Goal: Task Accomplishment & Management: Use online tool/utility

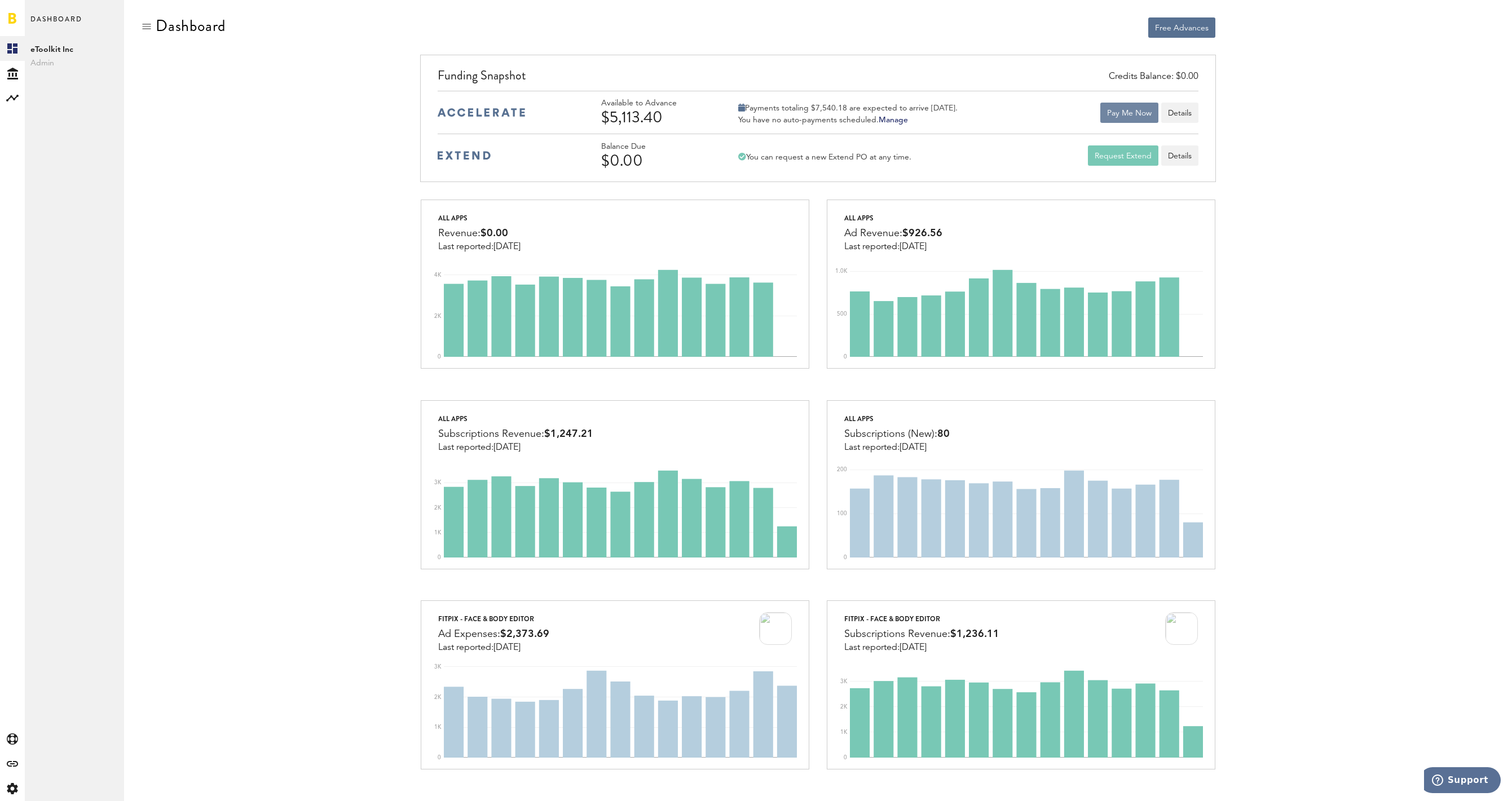
click at [1139, 115] on button "Pay Me Now" at bounding box center [1129, 112] width 58 height 20
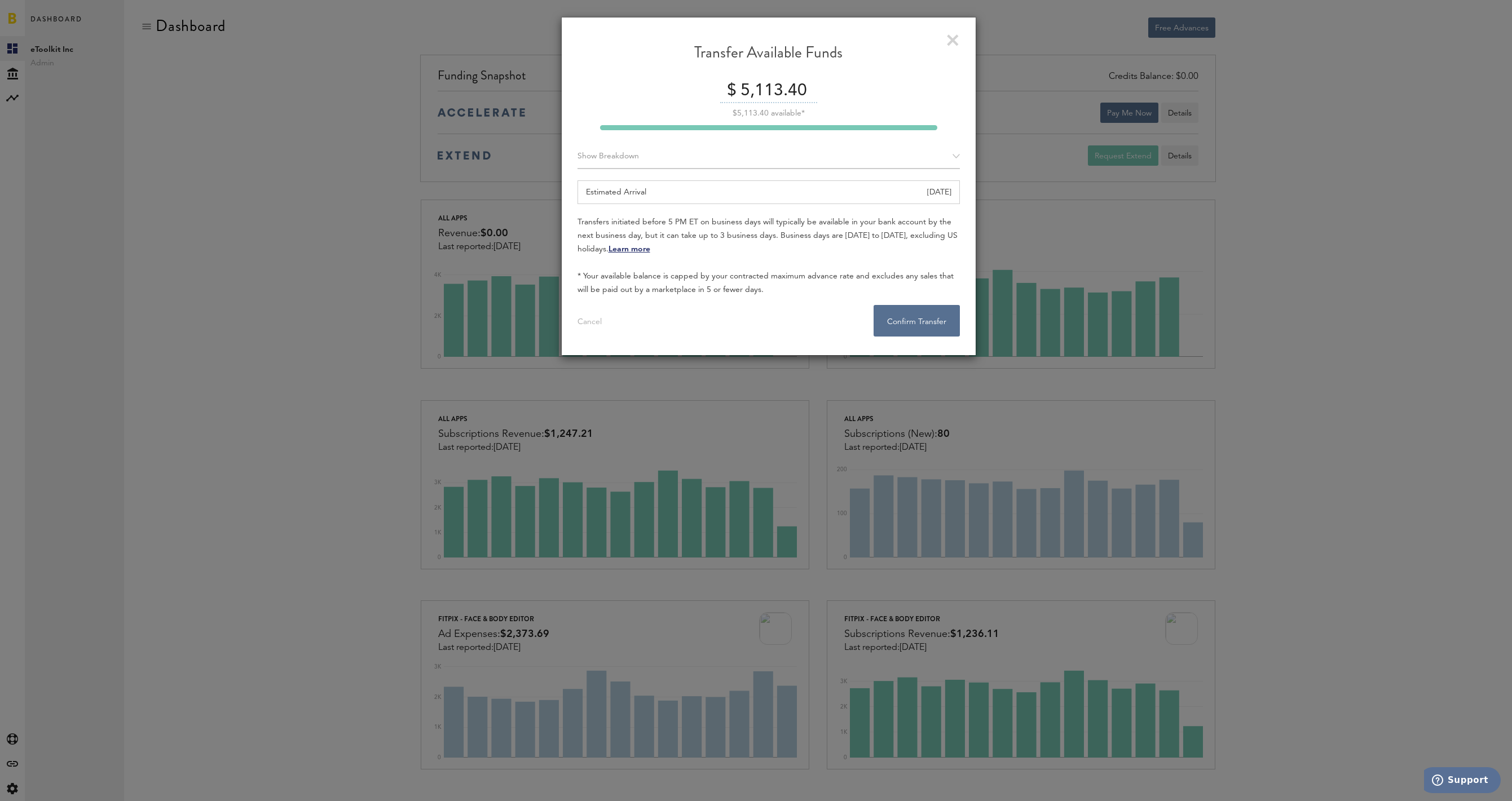
drag, startPoint x: 953, startPoint y: 38, endPoint x: 965, endPoint y: 40, distance: 12.2
click at [953, 39] on link at bounding box center [953, 40] width 12 height 12
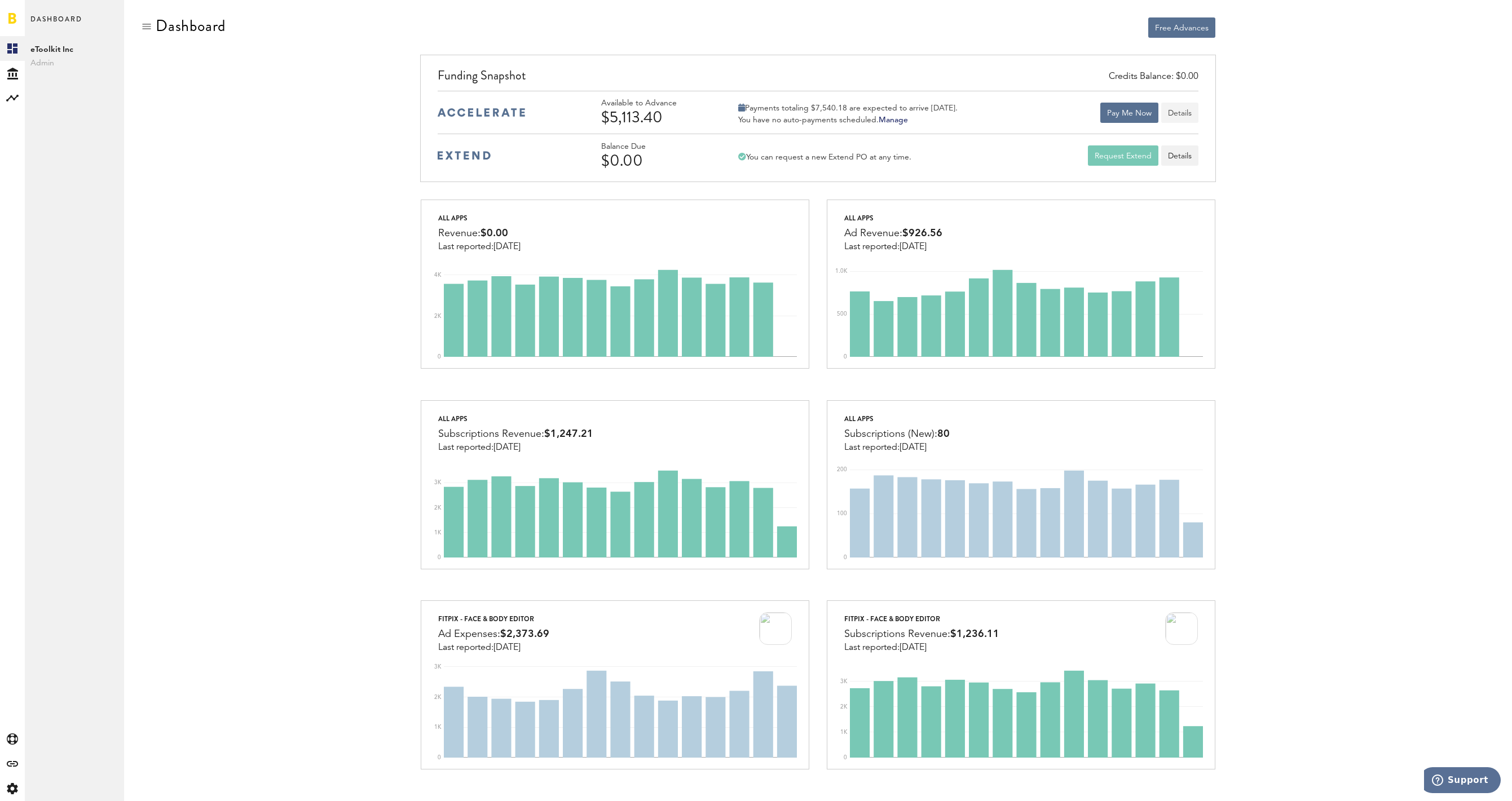
click at [1186, 117] on button "Details" at bounding box center [1180, 112] width 37 height 20
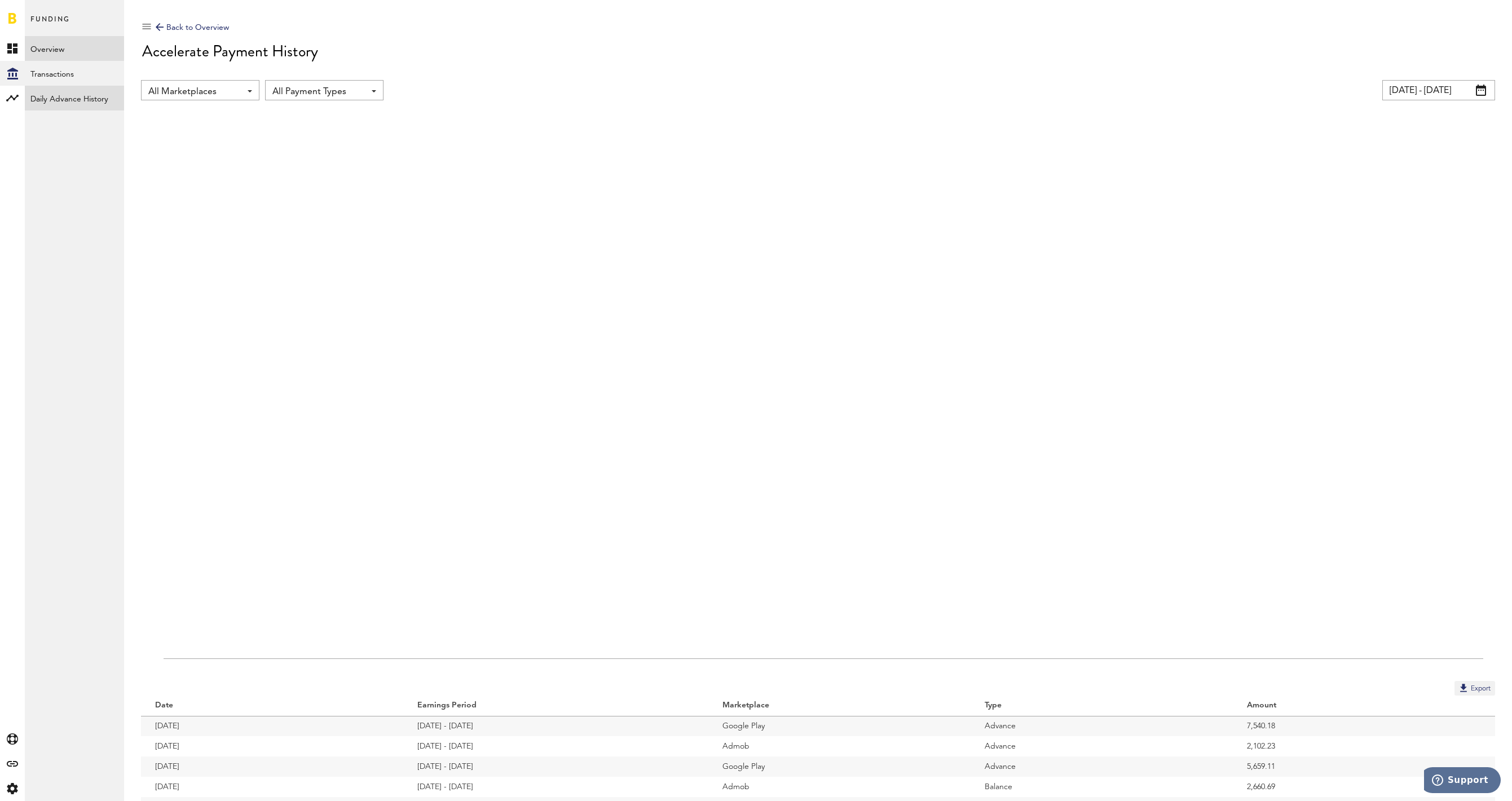
click at [64, 96] on link "Daily Advance History" at bounding box center [74, 98] width 99 height 25
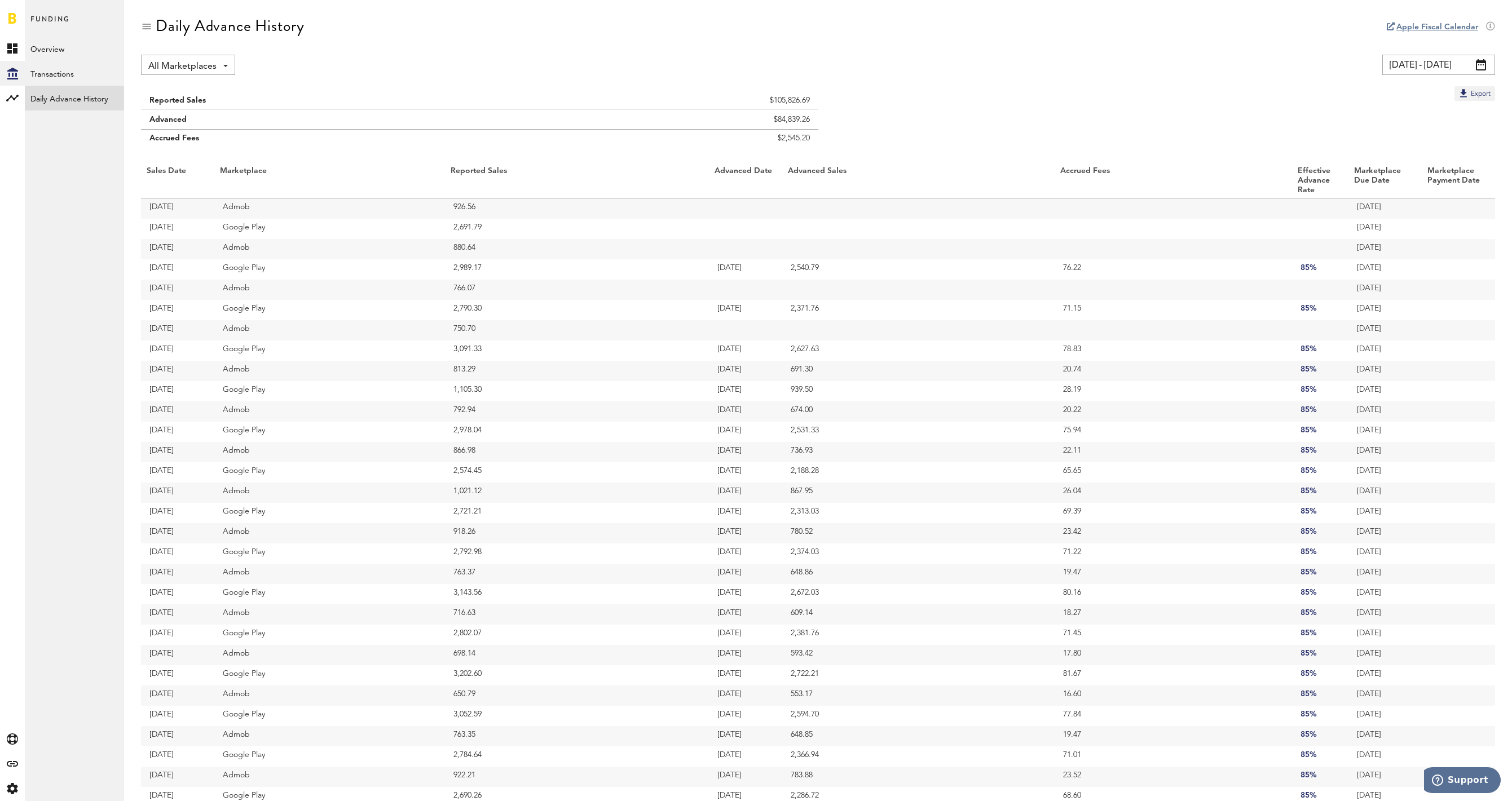
click at [10, 15] on link at bounding box center [13, 18] width 8 height 11
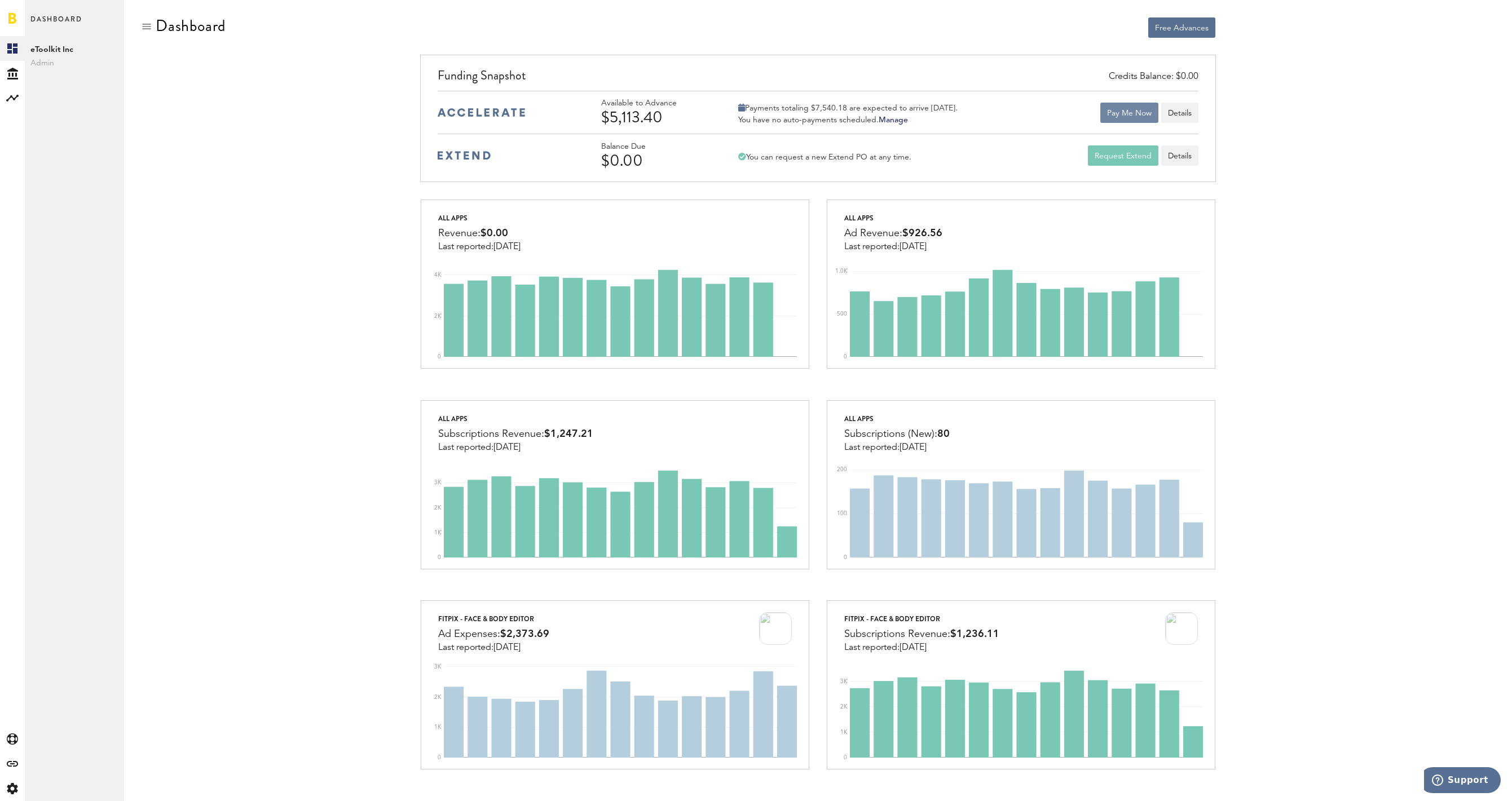
click at [1118, 107] on button "Pay Me Now" at bounding box center [1129, 112] width 58 height 20
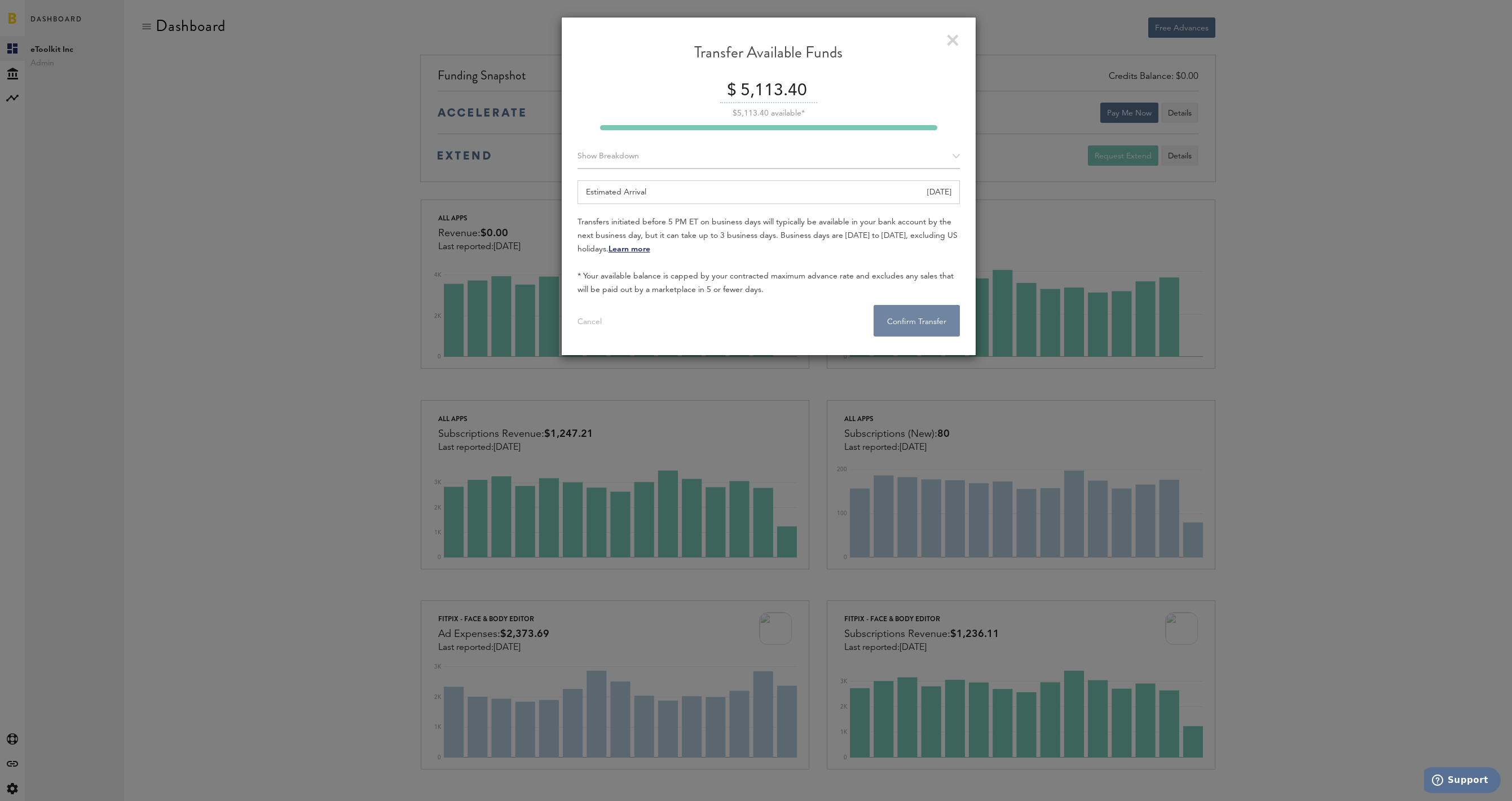
click at [900, 325] on button "Confirm Transfer . . ." at bounding box center [916, 321] width 86 height 31
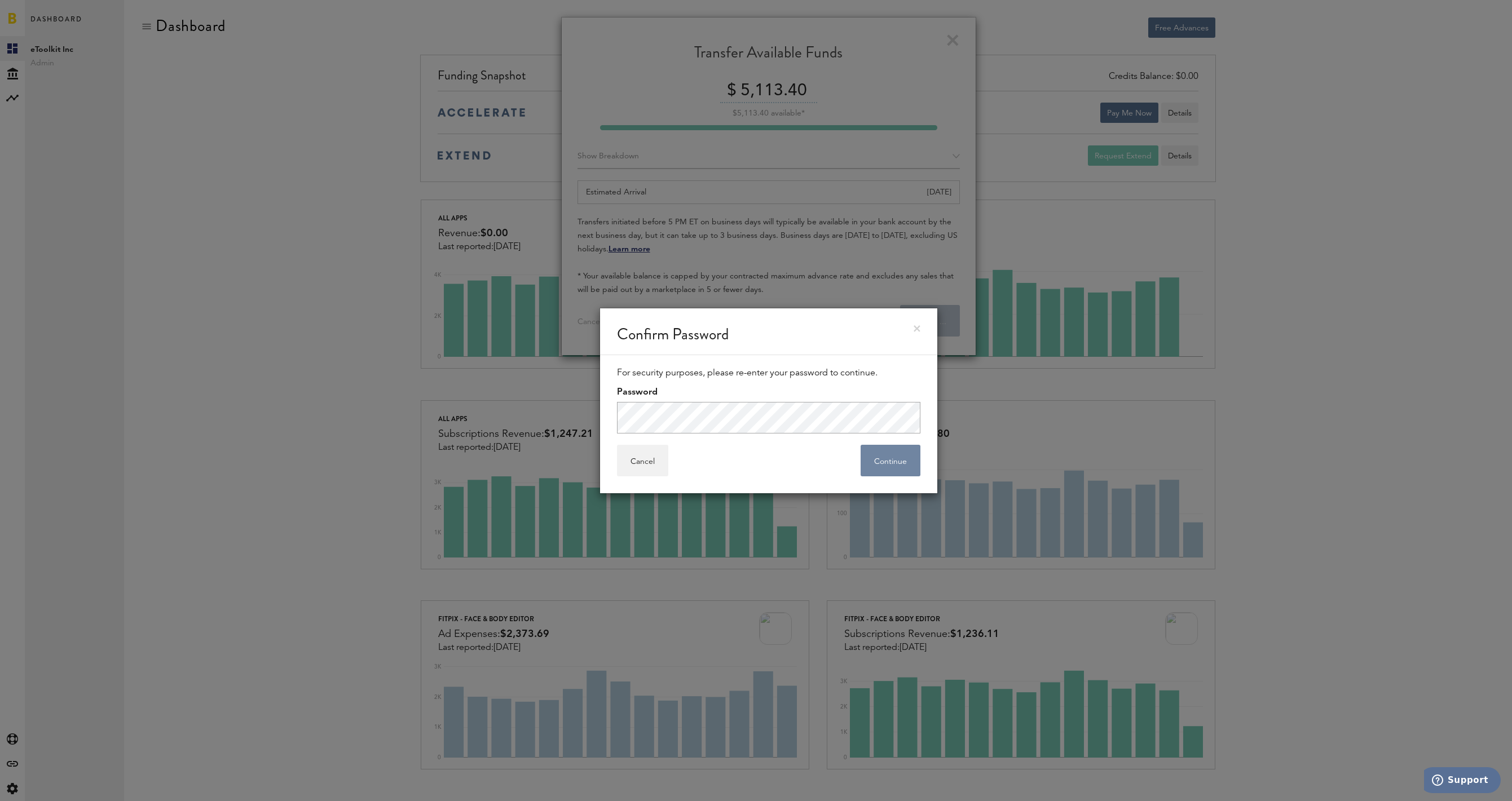
click at [885, 464] on button "Continue" at bounding box center [891, 460] width 59 height 31
